Goal: Task Accomplishment & Management: Manage account settings

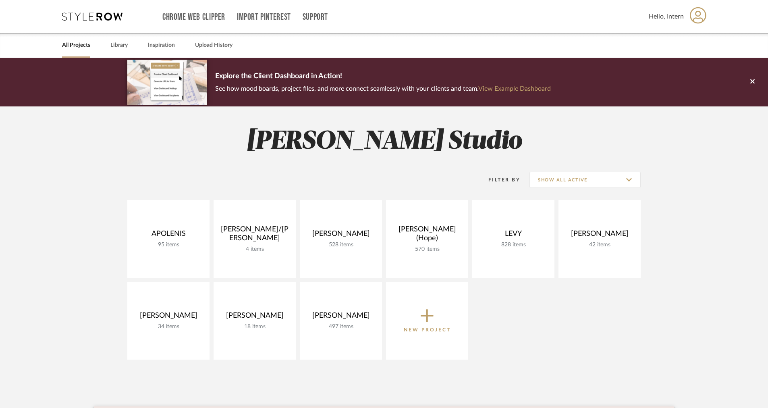
click at [545, 154] on h2 "[PERSON_NAME] Studio" at bounding box center [384, 142] width 580 height 30
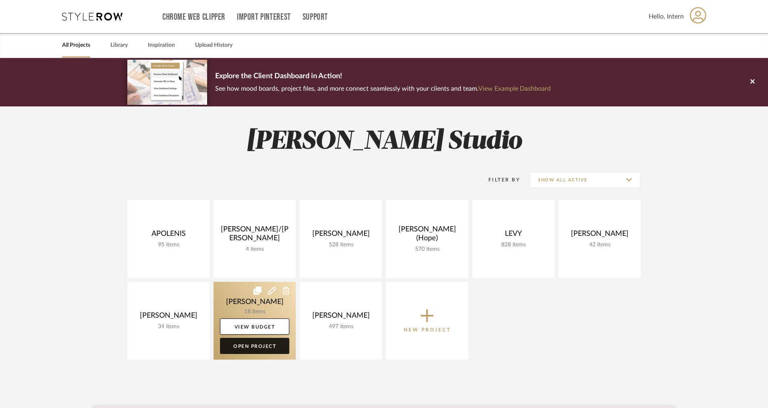
click at [236, 348] on link "Open Project" at bounding box center [254, 346] width 69 height 16
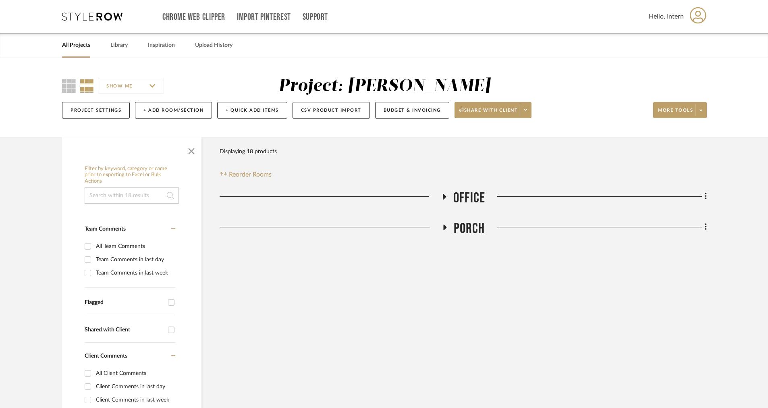
click at [447, 230] on fa-icon at bounding box center [445, 230] width 6 height 12
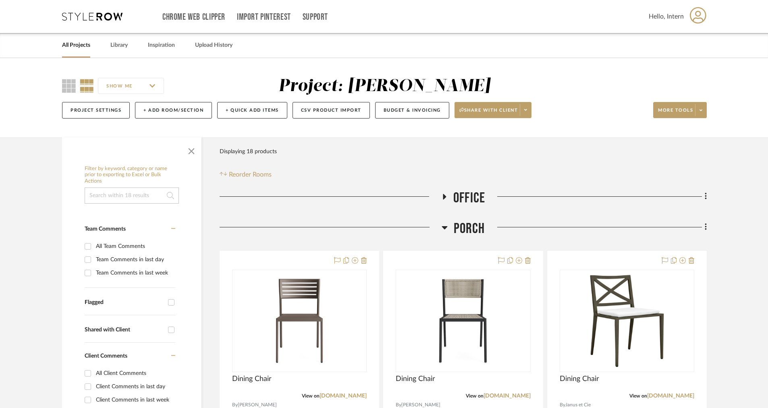
click at [444, 192] on h3 "Office" at bounding box center [463, 197] width 44 height 17
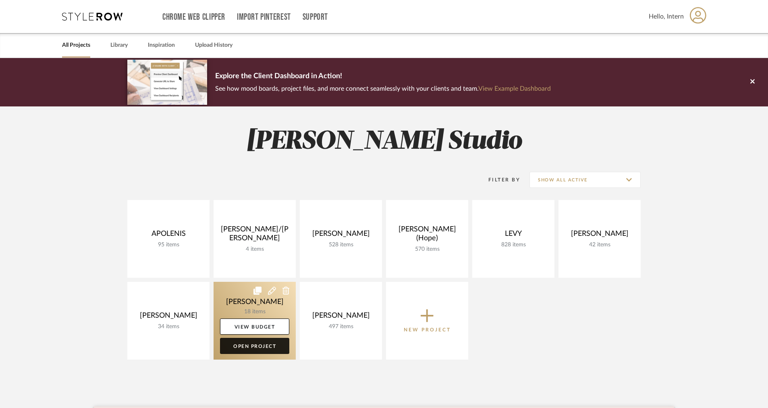
click at [252, 341] on link "Open Project" at bounding box center [254, 346] width 69 height 16
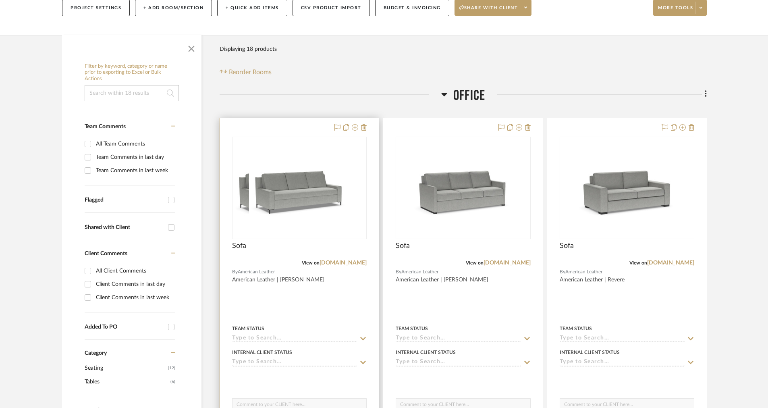
scroll to position [111, 0]
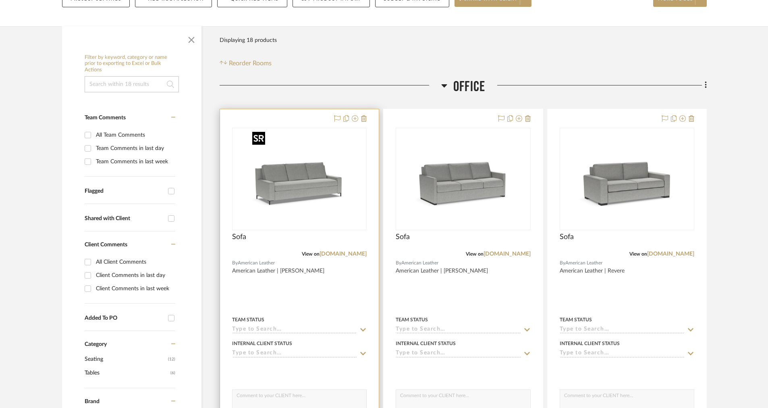
click at [341, 158] on img "0" at bounding box center [299, 179] width 101 height 101
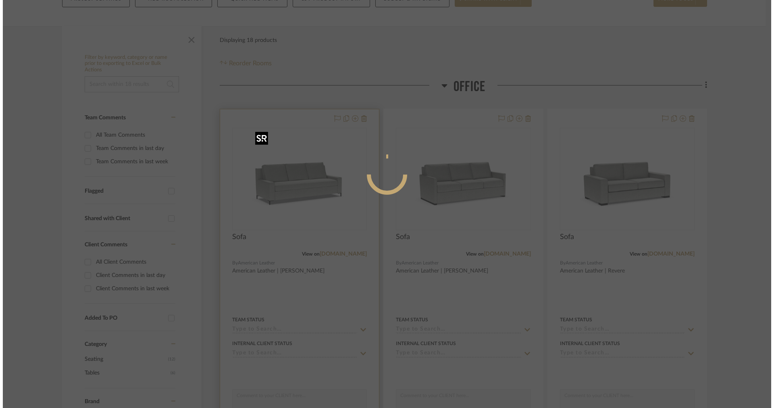
scroll to position [0, 0]
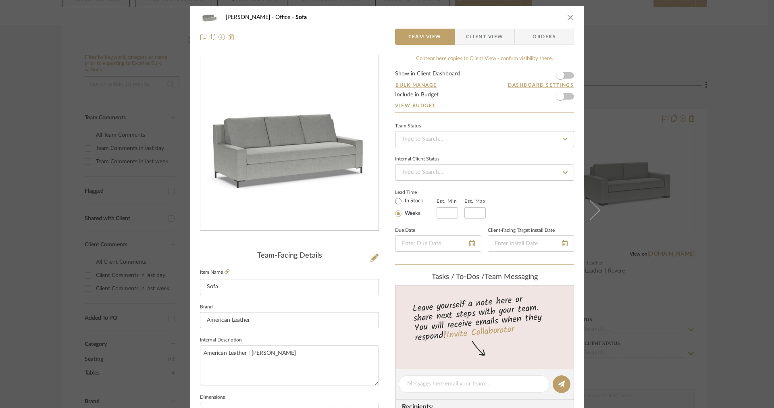
click at [503, 40] on span "Client View" at bounding box center [484, 37] width 59 height 16
